Goal: Find specific fact: Find specific fact

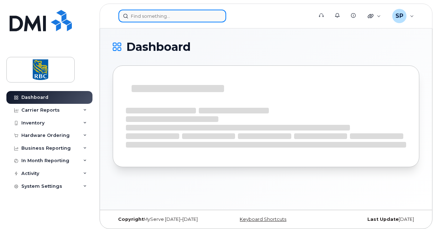
click at [139, 14] on input at bounding box center [172, 16] width 108 height 13
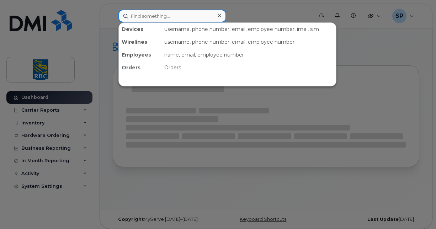
paste input "4374515793"
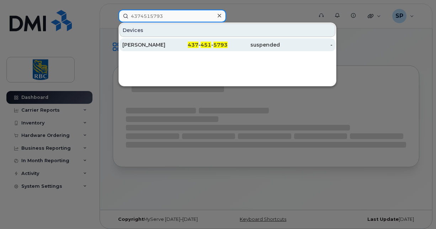
type input "4374515793"
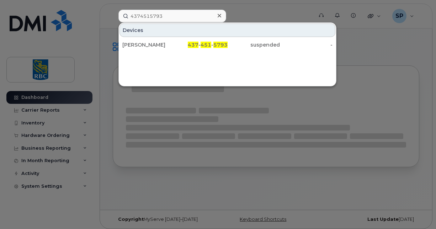
drag, startPoint x: 148, startPoint y: 44, endPoint x: 151, endPoint y: 56, distance: 12.6
click at [148, 44] on div "[PERSON_NAME]" at bounding box center [148, 44] width 53 height 7
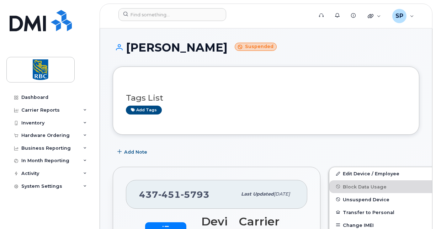
drag, startPoint x: 197, startPoint y: 50, endPoint x: 125, endPoint y: 48, distance: 71.5
click at [125, 48] on h1 "[PERSON_NAME] Suspended" at bounding box center [266, 47] width 306 height 12
copy h1 "[PERSON_NAME]"
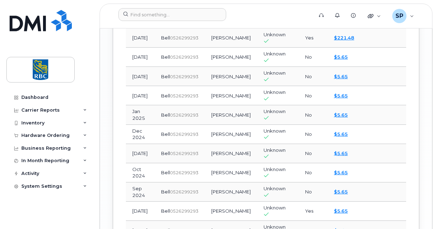
scroll to position [853, 0]
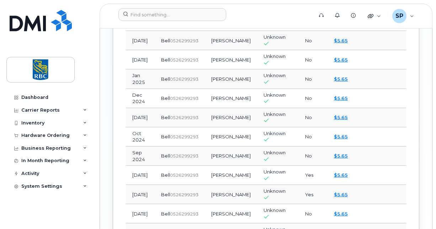
drag, startPoint x: 191, startPoint y: 146, endPoint x: 164, endPoint y: 147, distance: 26.3
click at [164, 50] on td "Bell  0526299293" at bounding box center [180, 40] width 50 height 19
copy span "526299293"
